Goal: Task Accomplishment & Management: Use online tool/utility

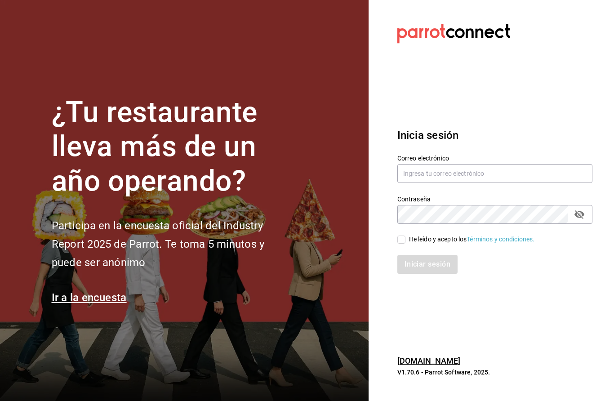
click at [446, 183] on input "text" at bounding box center [494, 173] width 195 height 19
click at [403, 244] on input "He leído y acepto los Términos y condiciones." at bounding box center [401, 240] width 8 height 8
checkbox input "true"
click at [427, 274] on button "Iniciar sesión" at bounding box center [427, 264] width 61 height 19
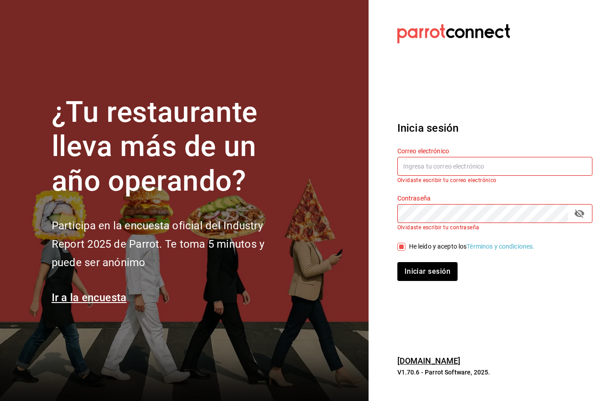
click at [450, 176] on input "text" at bounding box center [494, 166] width 195 height 19
type input "[EMAIL_ADDRESS][DOMAIN_NAME]"
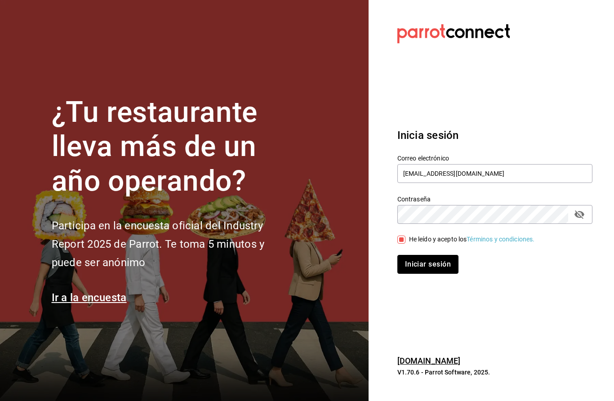
click at [430, 274] on button "Iniciar sesión" at bounding box center [427, 264] width 61 height 19
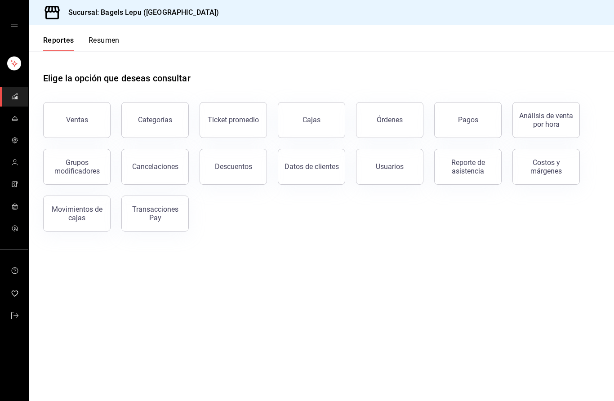
click at [14, 116] on icon "mailbox folders" at bounding box center [14, 118] width 7 height 7
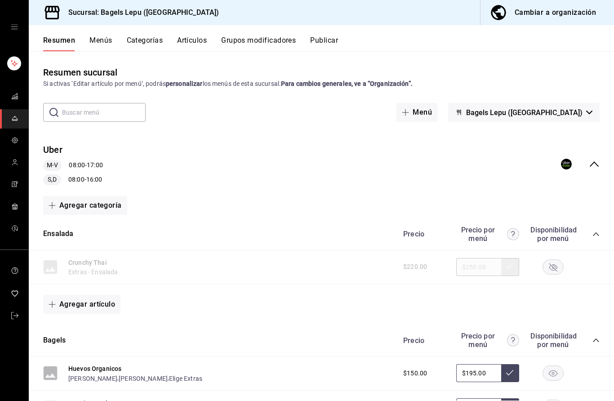
click at [116, 108] on input "text" at bounding box center [104, 112] width 84 height 18
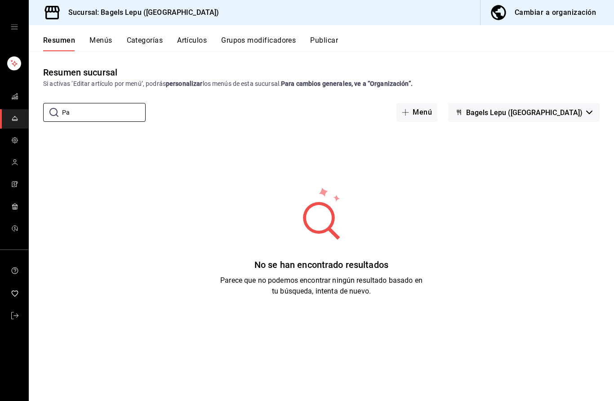
type input "P"
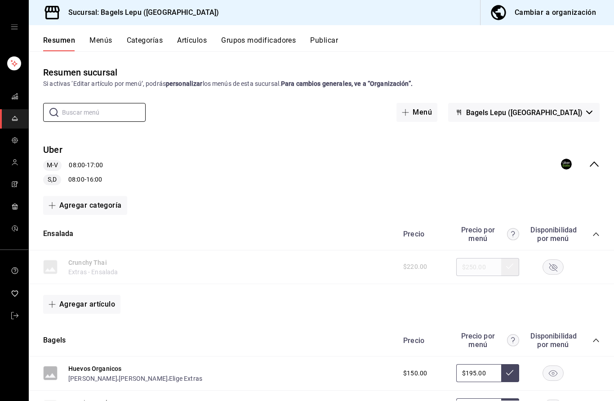
click at [413, 110] on span "button" at bounding box center [407, 112] width 11 height 7
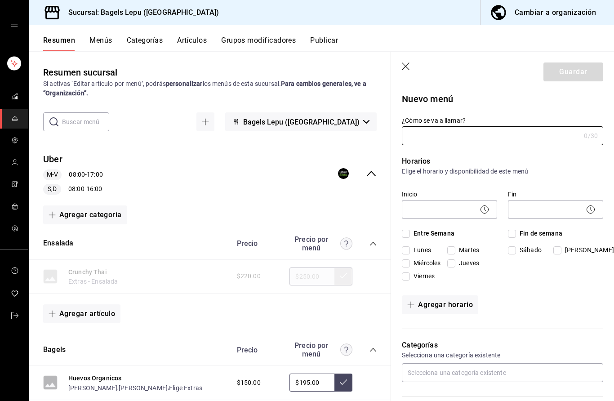
type input "1758133267059"
type input "Pastel Entera"
click at [447, 208] on body "Sucursal: Bagels Lepu ([GEOGRAPHIC_DATA]) Cambiar a organización Resumen Menús …" at bounding box center [307, 200] width 614 height 401
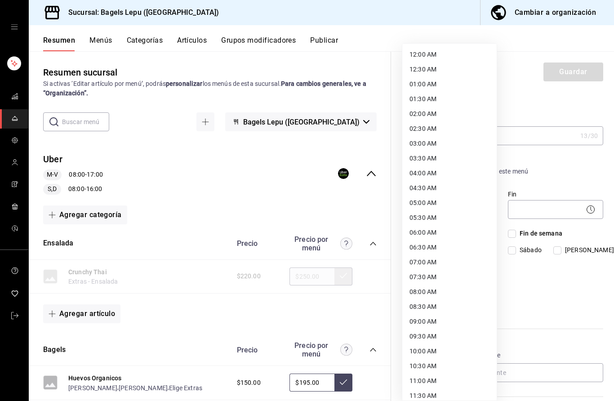
click at [557, 167] on div at bounding box center [307, 200] width 614 height 401
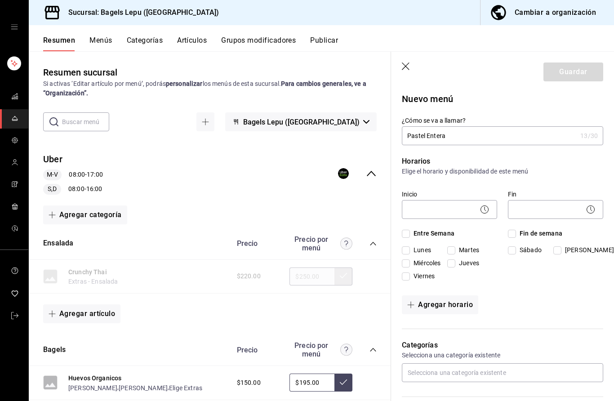
click at [408, 64] on icon "button" at bounding box center [406, 66] width 8 height 8
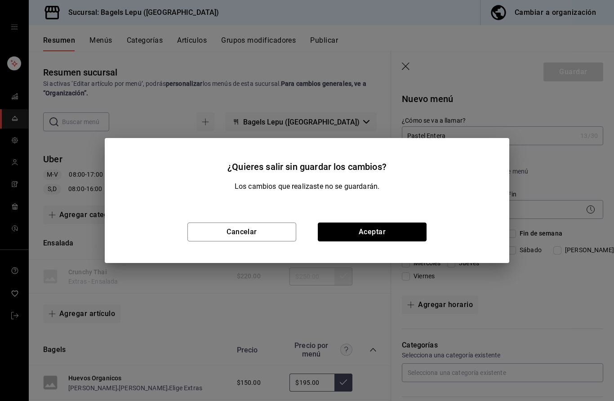
click at [350, 234] on button "Aceptar" at bounding box center [372, 232] width 109 height 19
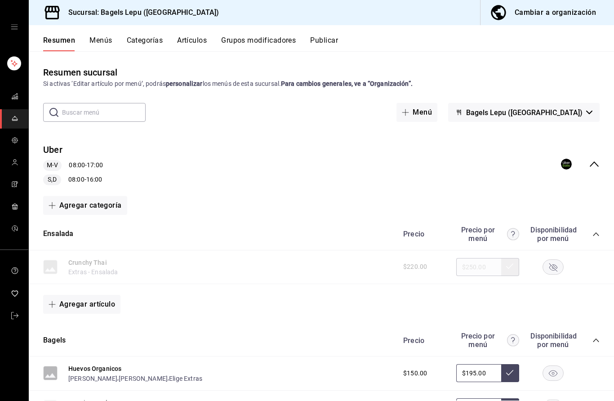
click at [194, 37] on button "Artículos" at bounding box center [192, 43] width 30 height 15
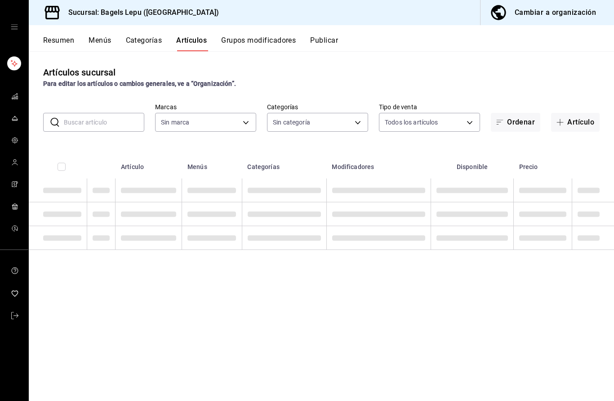
click at [580, 120] on button "Artículo" at bounding box center [575, 122] width 49 height 19
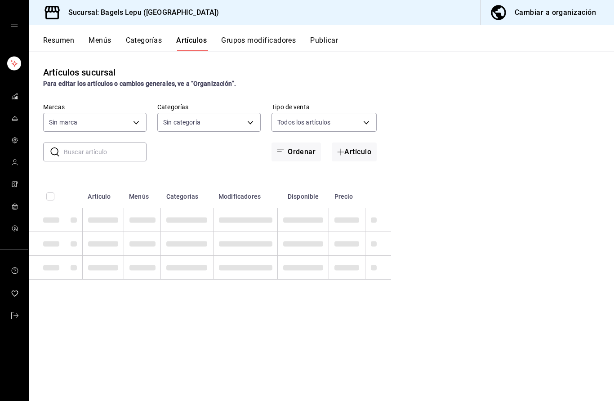
click at [95, 125] on body "Sucursal: Bagels Lepu ([GEOGRAPHIC_DATA]) Cambiar a organización Resumen Menús …" at bounding box center [307, 200] width 614 height 401
type input "f3da0a46-a0de-4f7e-aeac-42bd79f6e9b3"
type input "716a415a-250d-4fca-80b4-c6b6687f5517,d42bd4d8-d1aa-4bf0-a189-657aa46ffdfd,8e341…"
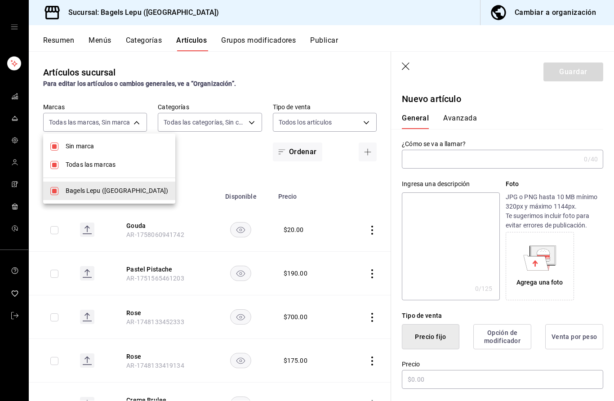
type input "AR-1758133282791"
click at [401, 65] on div at bounding box center [307, 200] width 614 height 401
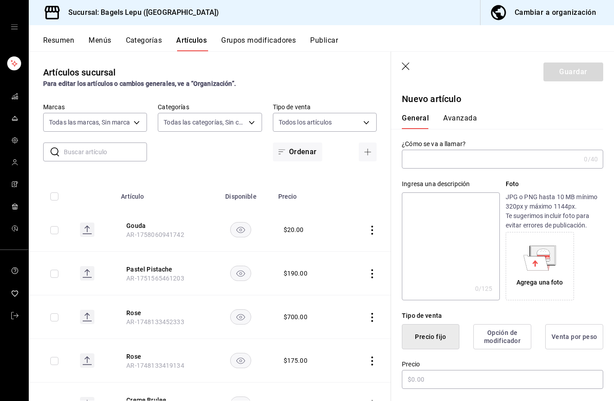
click at [412, 63] on header "Guardar" at bounding box center [502, 70] width 223 height 37
click at [108, 153] on input "text" at bounding box center [105, 152] width 83 height 18
type input "Pastel"
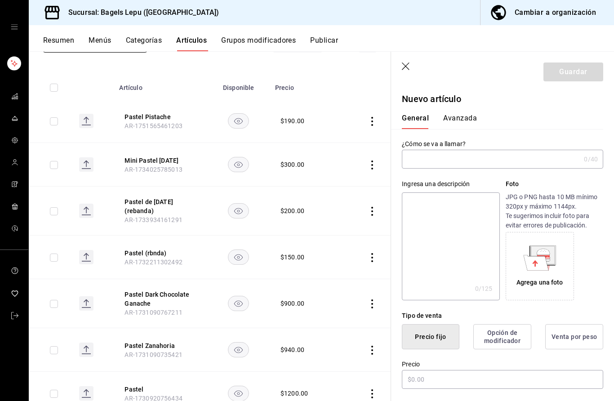
click at [406, 68] on icon "button" at bounding box center [406, 66] width 9 height 9
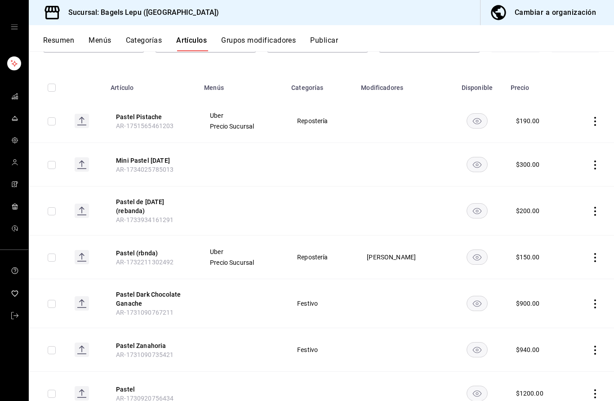
scroll to position [36, 0]
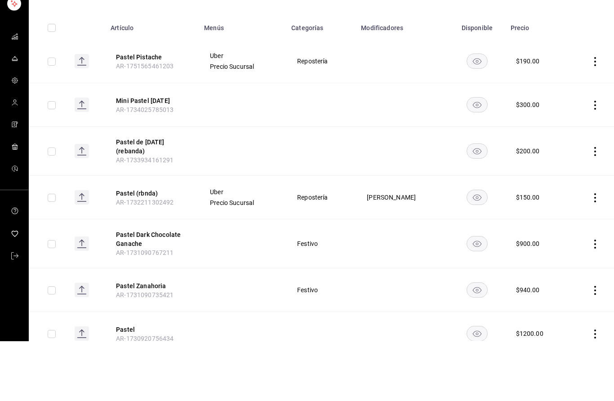
click at [601, 372] on td at bounding box center [592, 394] width 45 height 44
click at [591, 389] on icon "actions" at bounding box center [595, 393] width 9 height 9
click at [574, 276] on span "Editar" at bounding box center [568, 280] width 23 height 9
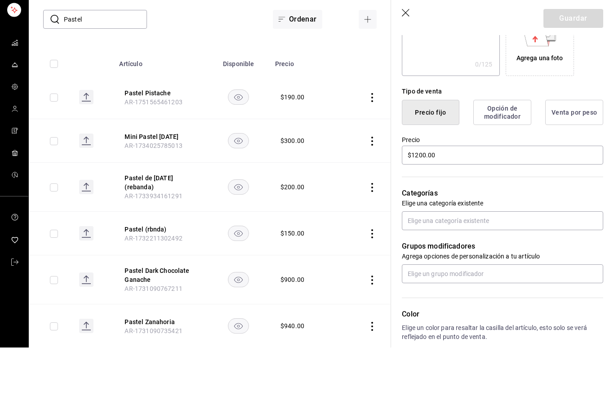
scroll to position [173, 0]
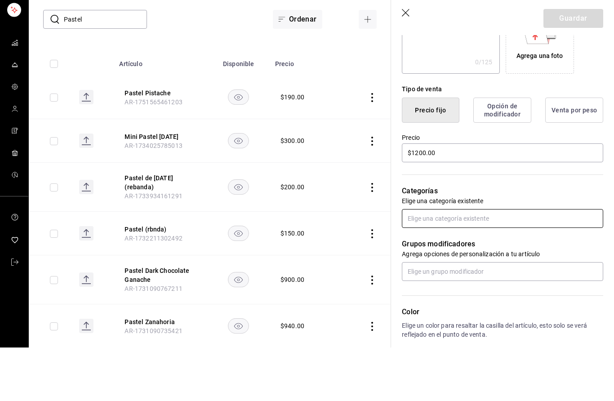
click at [553, 263] on input "text" at bounding box center [502, 272] width 201 height 19
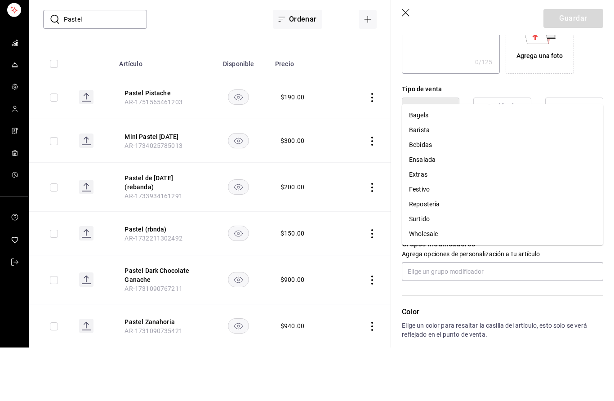
scroll to position [0, 0]
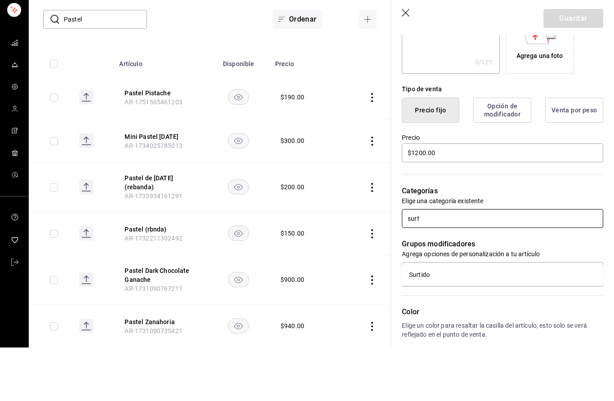
type input "sur"
click at [467, 321] on li "Surtido" at bounding box center [502, 328] width 201 height 15
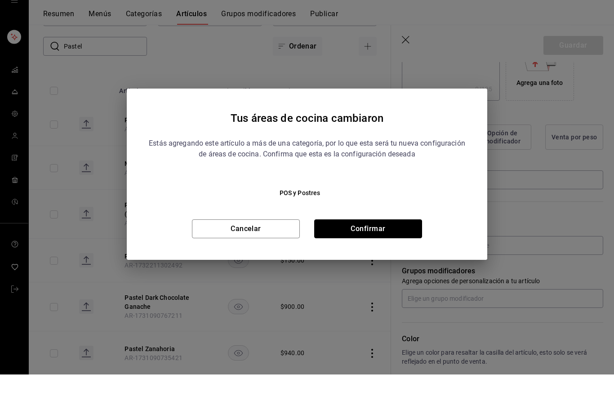
click at [368, 246] on button "Confirmar" at bounding box center [368, 255] width 108 height 19
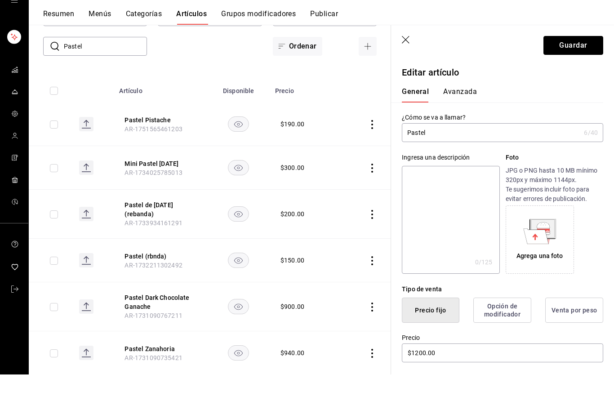
click at [573, 62] on button "Guardar" at bounding box center [574, 71] width 60 height 19
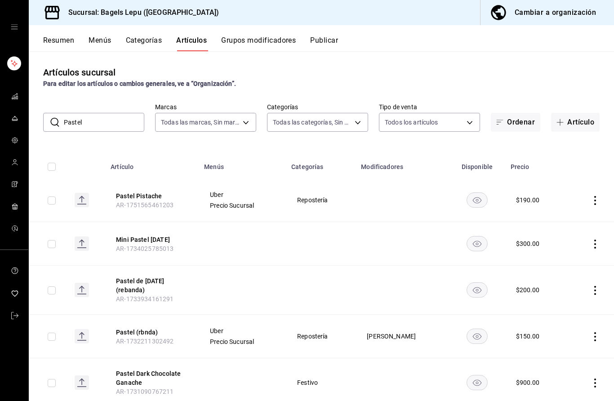
click at [508, 124] on button "Ordenar" at bounding box center [515, 122] width 49 height 19
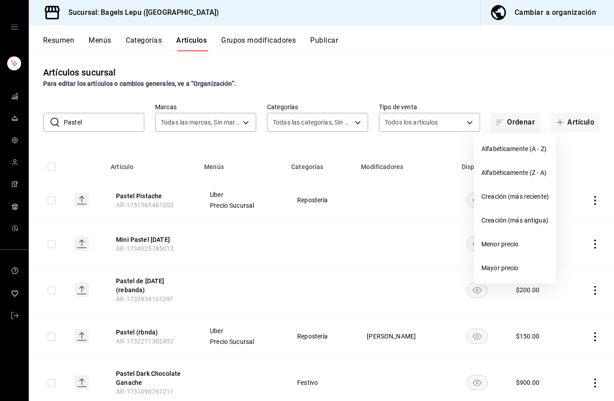
click at [556, 78] on div at bounding box center [307, 200] width 614 height 401
